Goal: Information Seeking & Learning: Learn about a topic

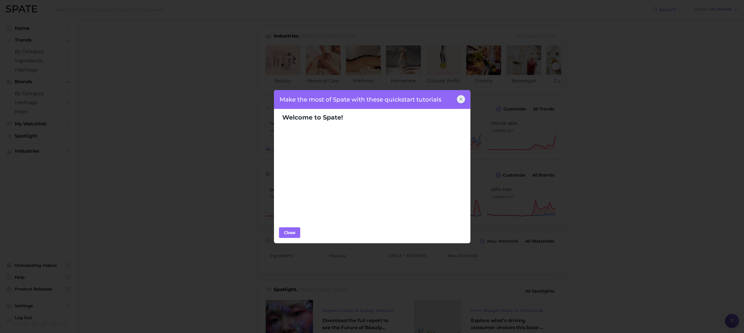
click at [470, 101] on div "Make the most of Spate with these quickstart tutorials Welcome to Spate! Popula…" at bounding box center [372, 166] width 744 height 333
click at [460, 101] on icon at bounding box center [461, 99] width 5 height 5
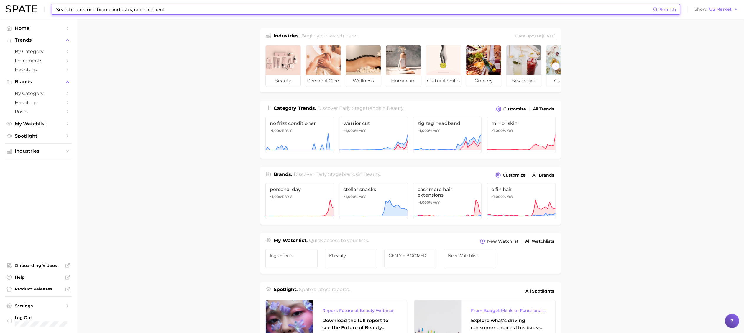
click at [106, 12] on input at bounding box center [354, 9] width 598 height 10
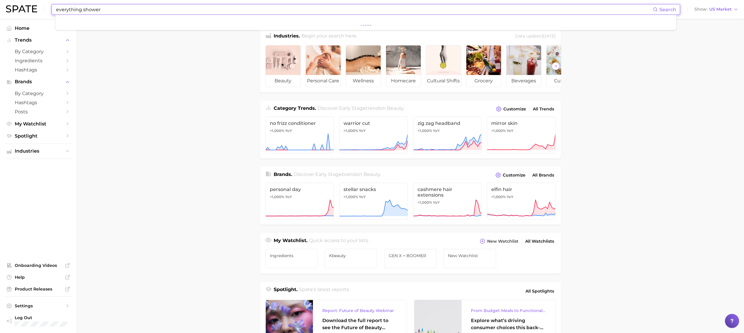
type input "everything shower"
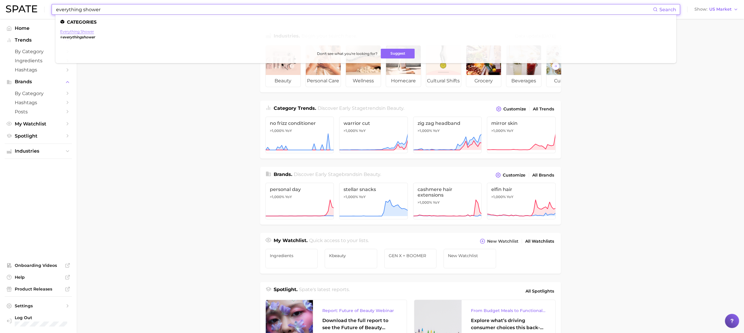
click at [85, 31] on link "everything shower" at bounding box center [77, 31] width 34 height 4
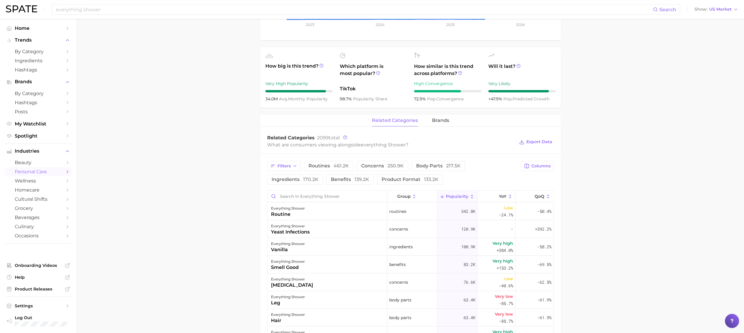
scroll to position [183, 0]
click at [402, 178] on span "product format 133.2k" at bounding box center [410, 180] width 57 height 5
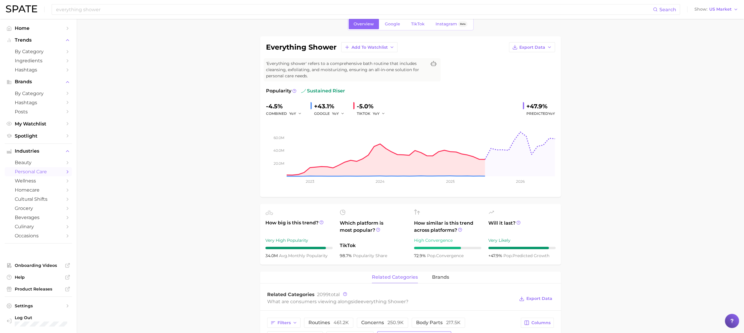
scroll to position [0, 0]
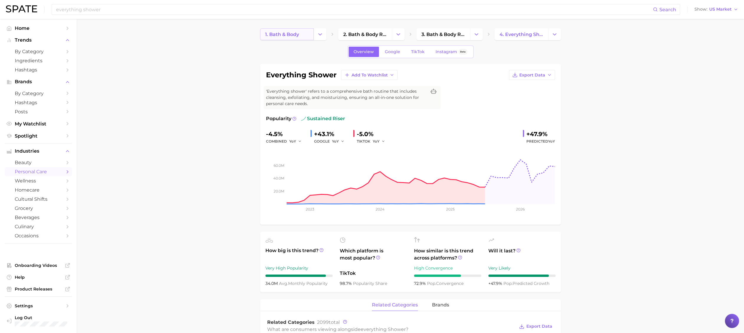
click at [291, 32] on span "1. bath & body" at bounding box center [282, 35] width 34 height 6
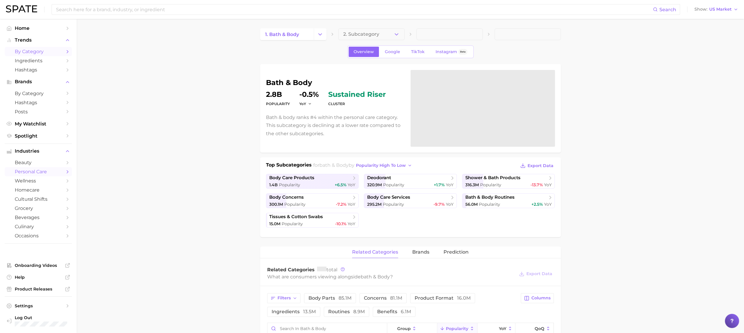
click at [46, 47] on link "by Category" at bounding box center [38, 51] width 67 height 9
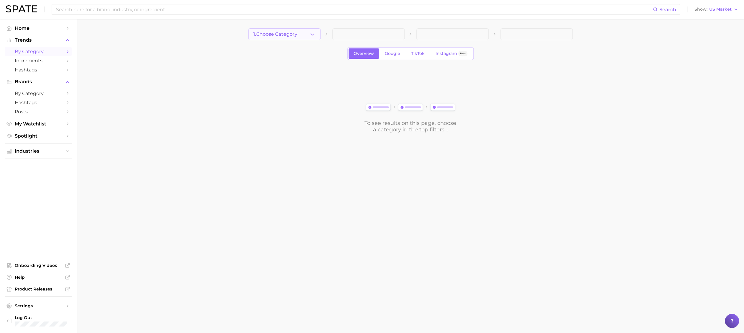
click at [281, 35] on span "1. Choose Category" at bounding box center [275, 34] width 44 height 5
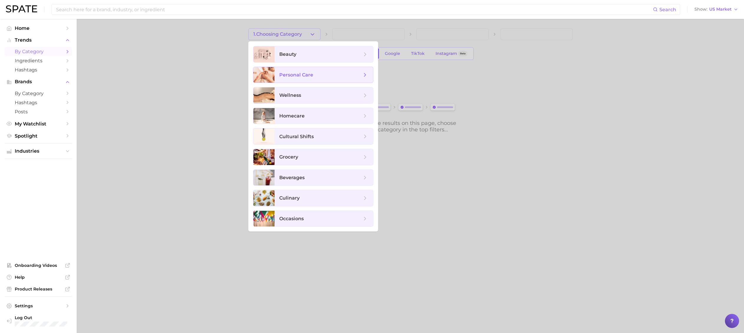
click at [305, 68] on span "personal care" at bounding box center [324, 75] width 99 height 16
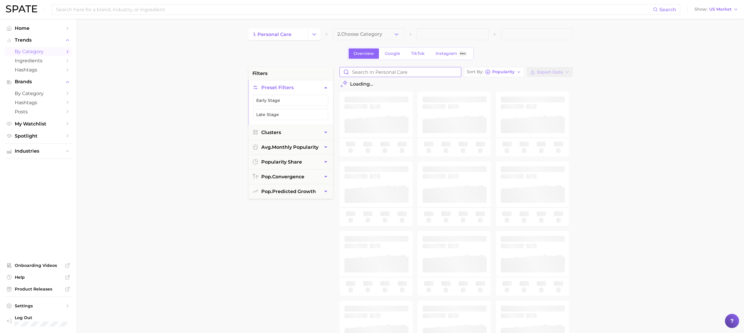
click at [396, 70] on input "Search in personal care" at bounding box center [400, 71] width 121 height 9
type input "everything"
click at [320, 32] on button "Change Category" at bounding box center [314, 34] width 13 height 12
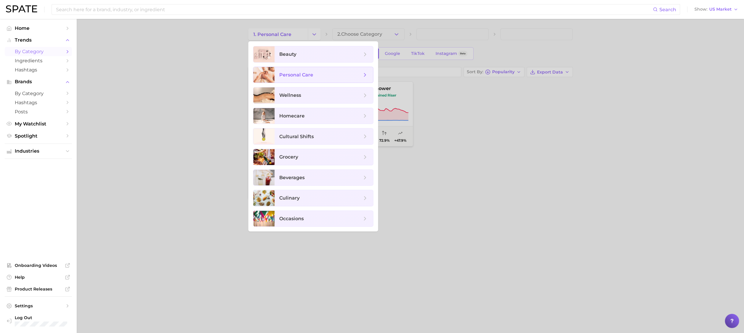
click at [321, 75] on span "personal care" at bounding box center [320, 75] width 83 height 6
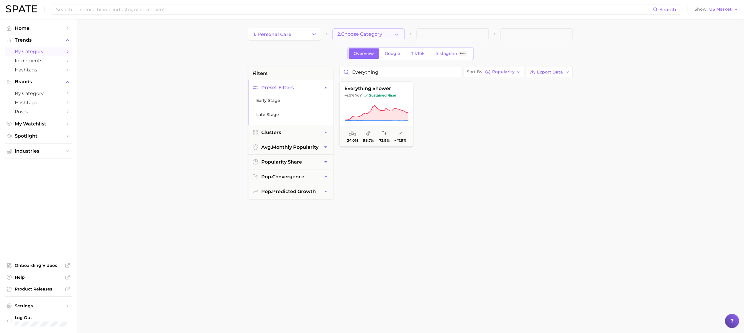
click at [384, 32] on button "2. Choose Category" at bounding box center [368, 34] width 72 height 12
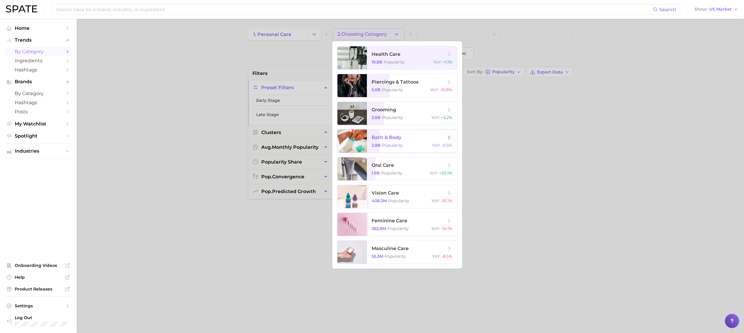
click at [410, 142] on span "bath & body 2.8b Popularity YoY : -0.5%" at bounding box center [412, 140] width 90 height 23
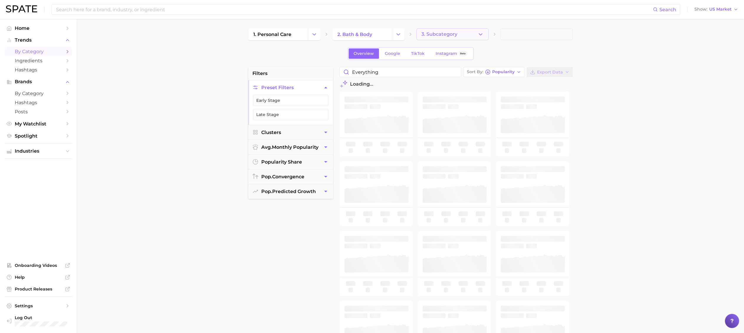
click at [482, 31] on icon "button" at bounding box center [480, 34] width 6 height 6
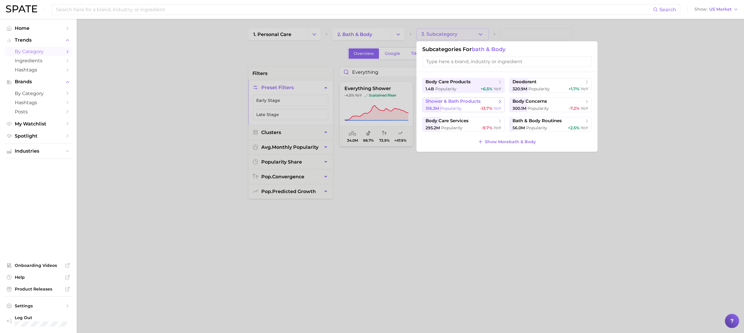
click at [453, 102] on span "shower & bath products" at bounding box center [453, 102] width 55 height 6
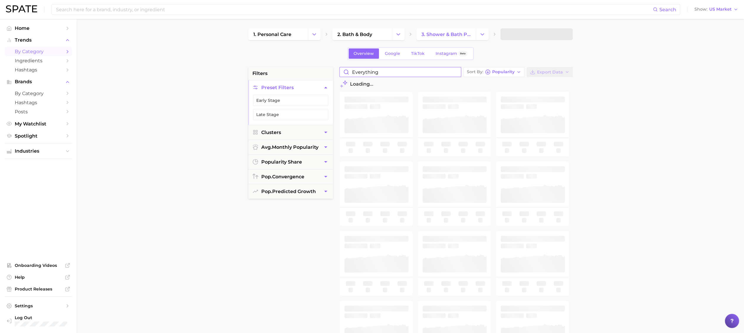
click at [381, 73] on input "everything" at bounding box center [400, 71] width 121 height 9
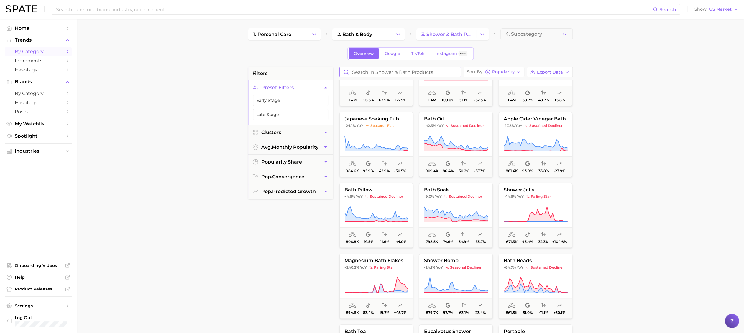
scroll to position [395, 0]
click at [531, 36] on span "4. Subcategory" at bounding box center [524, 34] width 37 height 5
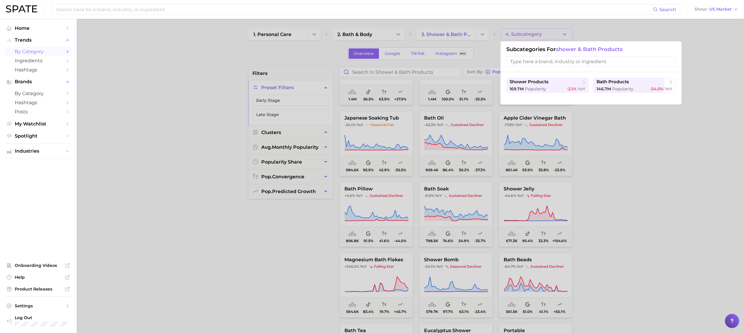
click at [531, 36] on div at bounding box center [372, 166] width 744 height 333
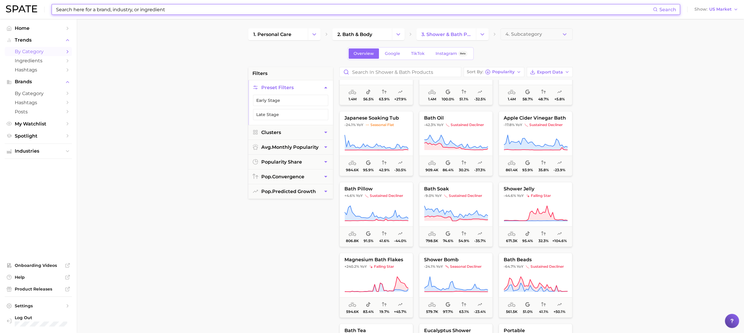
click at [89, 9] on input at bounding box center [354, 9] width 598 height 10
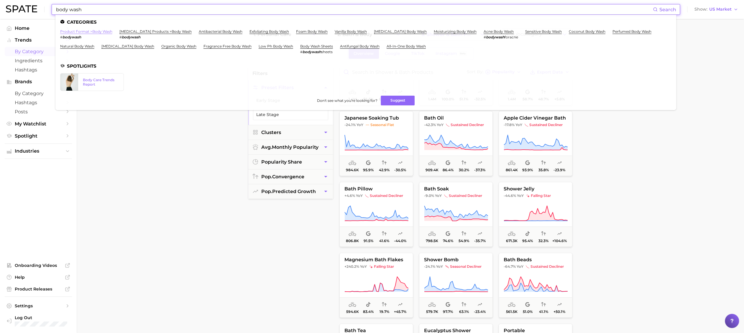
type input "body wash"
click at [94, 31] on link "product format > body wash" at bounding box center [86, 31] width 52 height 4
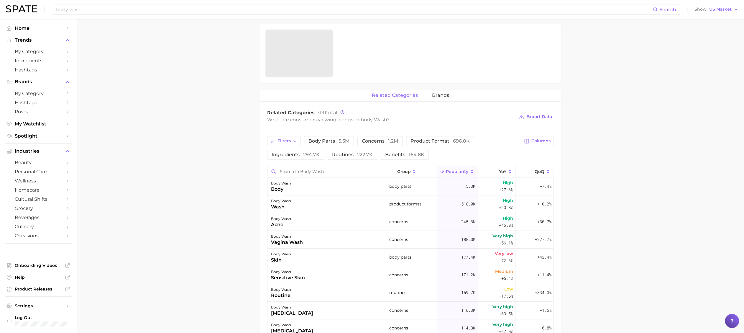
scroll to position [203, 0]
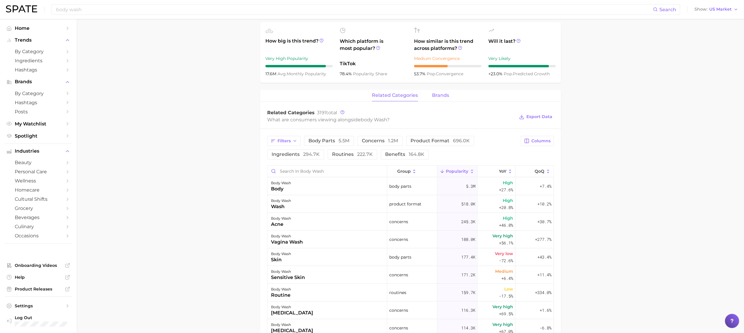
click at [445, 99] on button "brands" at bounding box center [440, 96] width 17 height 12
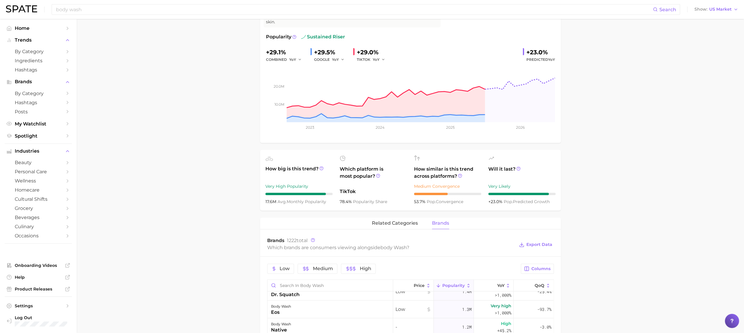
scroll to position [0, 0]
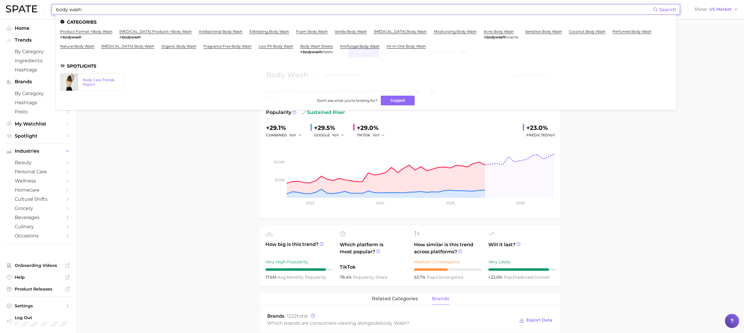
click at [105, 9] on input "body wash" at bounding box center [354, 9] width 598 height 10
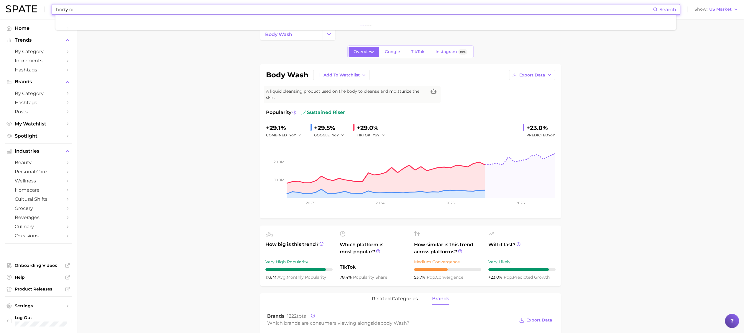
type input "body oil"
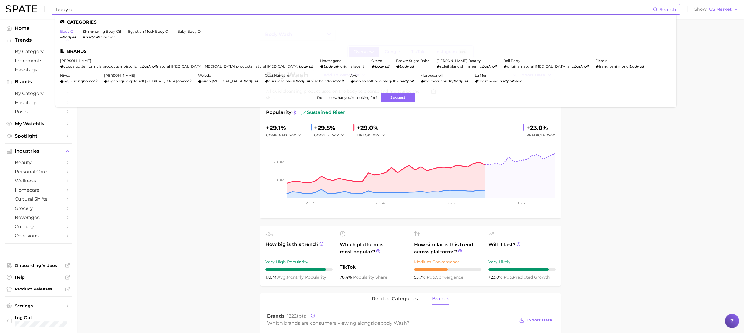
click at [65, 33] on link "body oil" at bounding box center [67, 31] width 15 height 4
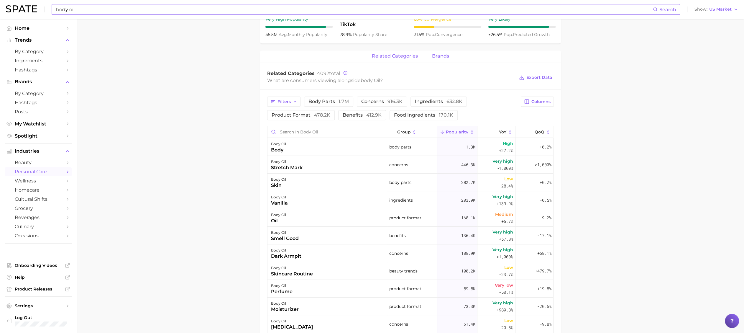
scroll to position [234, 0]
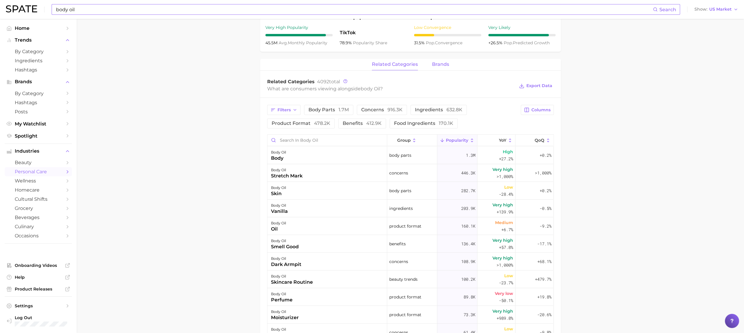
click at [441, 65] on span "brands" at bounding box center [440, 64] width 17 height 5
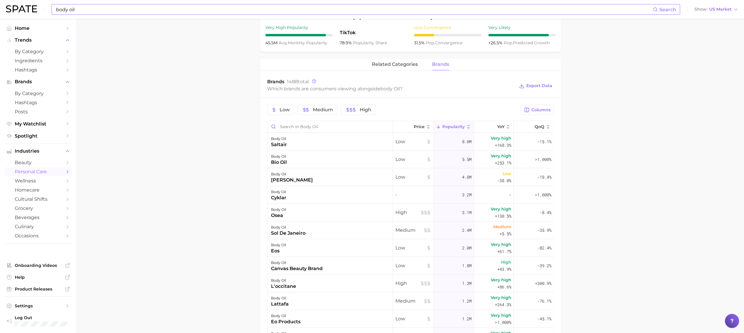
scroll to position [0, 0]
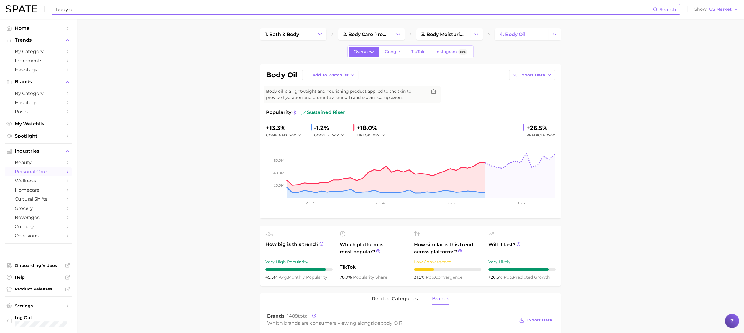
click at [28, 31] on link "Home" at bounding box center [38, 28] width 67 height 9
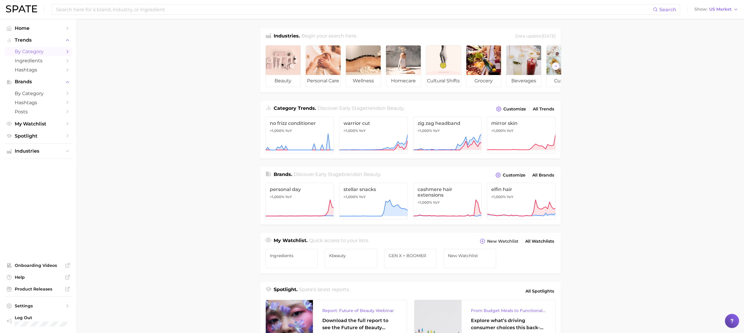
click at [32, 51] on span "by Category" at bounding box center [38, 52] width 47 height 6
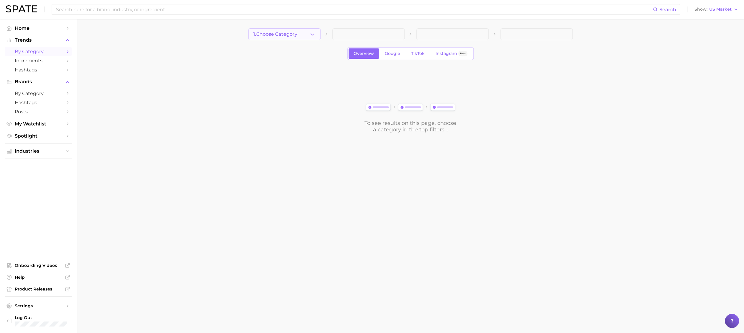
click at [281, 36] on span "1. Choose Category" at bounding box center [275, 34] width 44 height 5
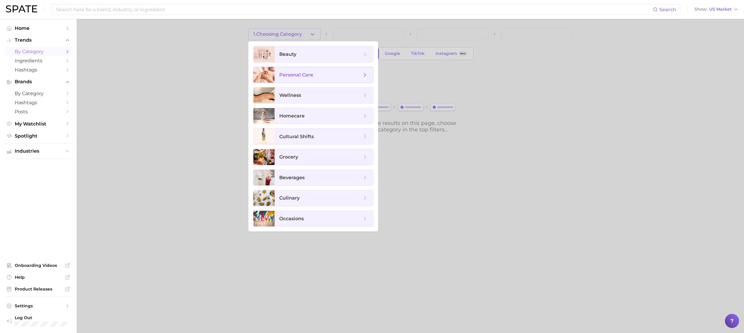
click at [304, 74] on span "personal care" at bounding box center [296, 75] width 34 height 6
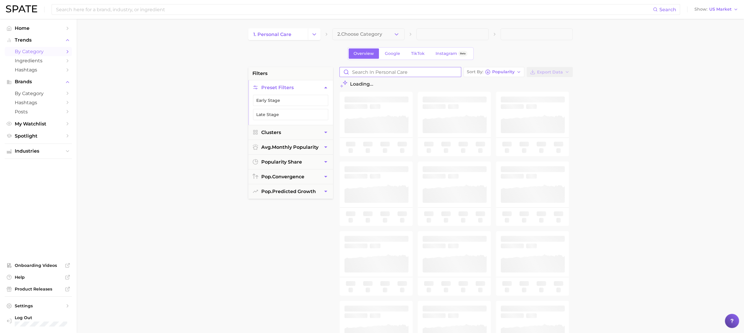
click at [407, 71] on input "Search in personal care" at bounding box center [400, 71] width 121 height 9
type input "body mist"
click at [312, 33] on icon "Change Category" at bounding box center [314, 34] width 6 height 6
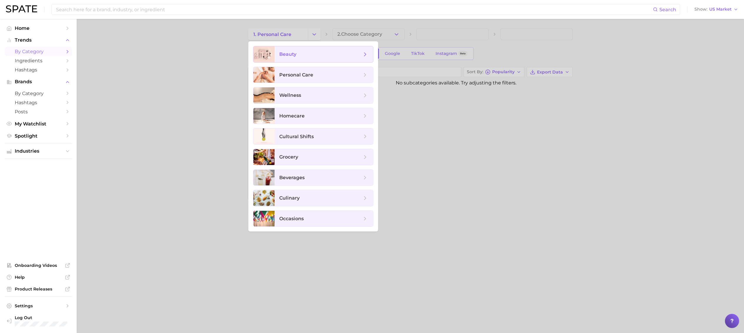
click at [312, 54] on span "beauty" at bounding box center [320, 54] width 83 height 6
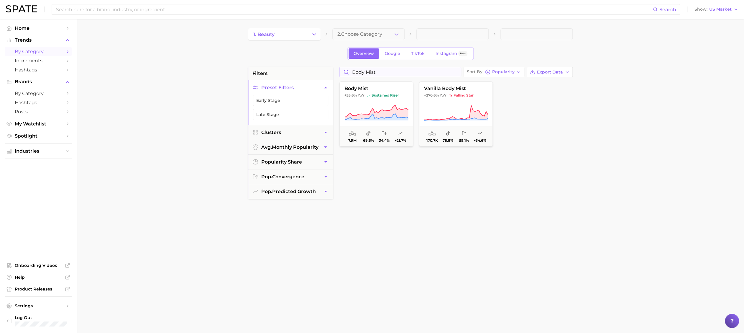
click at [356, 73] on input "body mist" at bounding box center [400, 71] width 121 height 9
type input "hair mist"
click at [432, 68] on input "hair mist" at bounding box center [400, 71] width 121 height 9
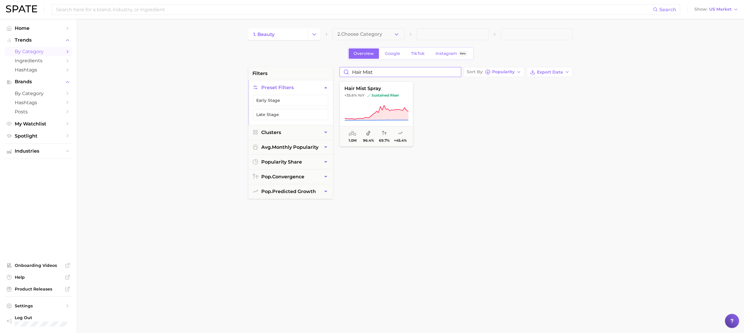
click at [433, 69] on input "hair mist" at bounding box center [400, 71] width 121 height 9
